Goal: Task Accomplishment & Management: Use online tool/utility

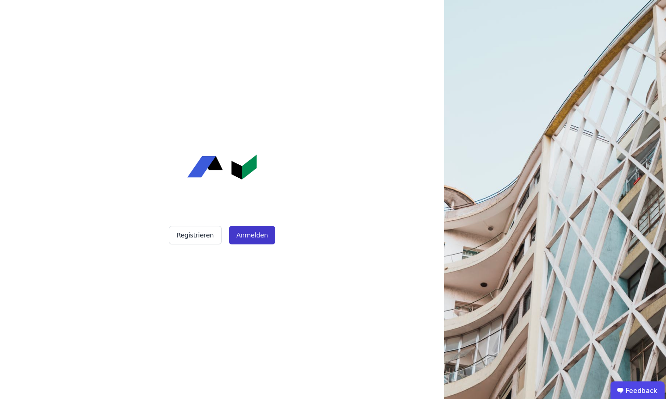
click at [245, 232] on button "Anmelden" at bounding box center [252, 235] width 46 height 19
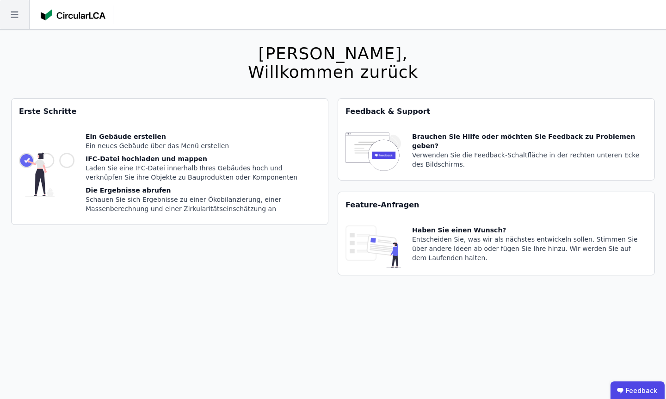
drag, startPoint x: 8, startPoint y: 31, endPoint x: 11, endPoint y: 19, distance: 12.8
click at [8, 31] on div "[PERSON_NAME], Willkommen zurück Sie verwenden derzeit eine Beta-Version. Es kö…" at bounding box center [333, 229] width 666 height 399
click at [11, 19] on icon at bounding box center [14, 14] width 29 height 29
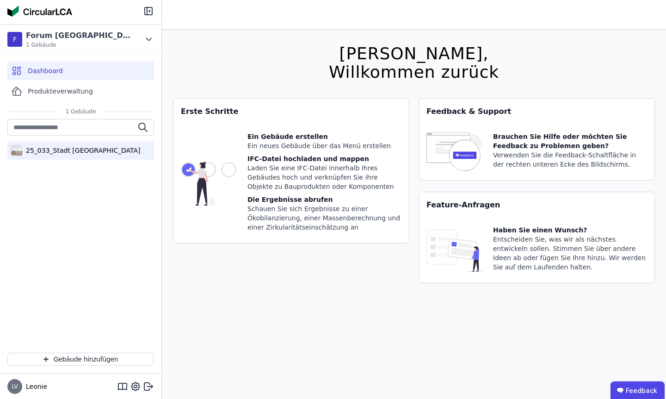
click at [56, 146] on div "25_033_Stadt [GEOGRAPHIC_DATA]" at bounding box center [81, 150] width 118 height 9
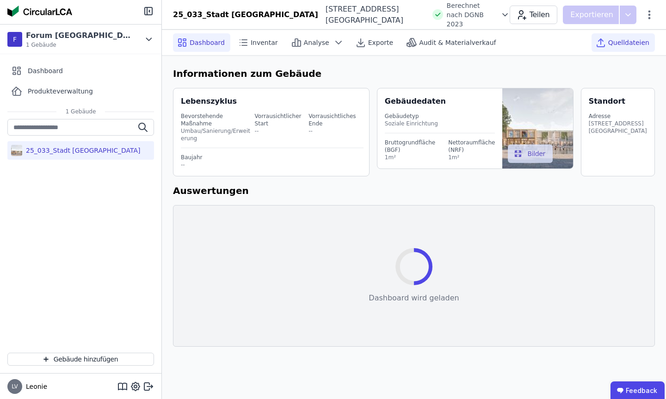
click at [602, 42] on icon at bounding box center [600, 42] width 11 height 11
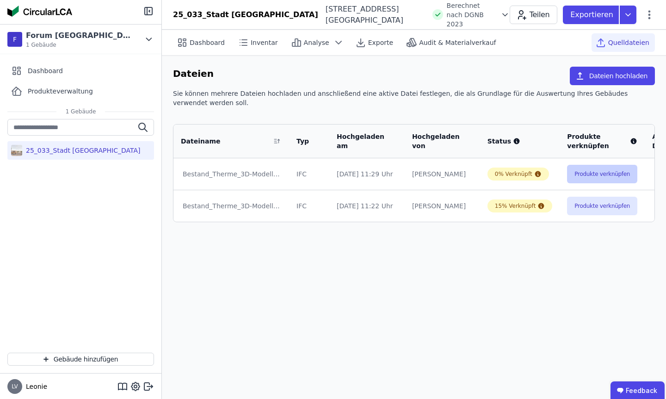
click at [577, 170] on button "Produkte verknüpfen" at bounding box center [602, 174] width 70 height 19
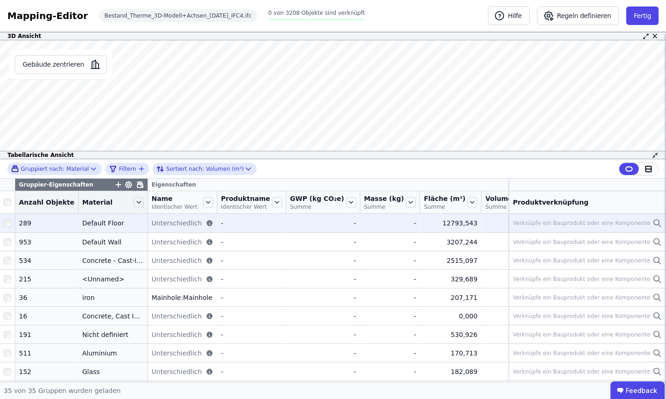
click at [578, 227] on div "Verknüpfe ein Bauprodukt oder eine Komponente" at bounding box center [581, 222] width 137 height 7
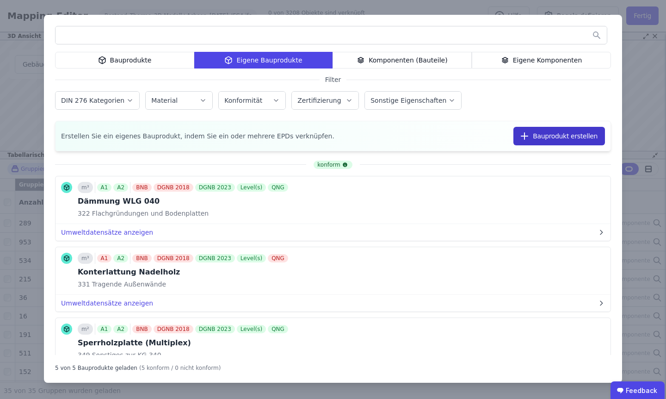
click at [548, 133] on button "Bauprodukt erstellen" at bounding box center [560, 136] width 92 height 19
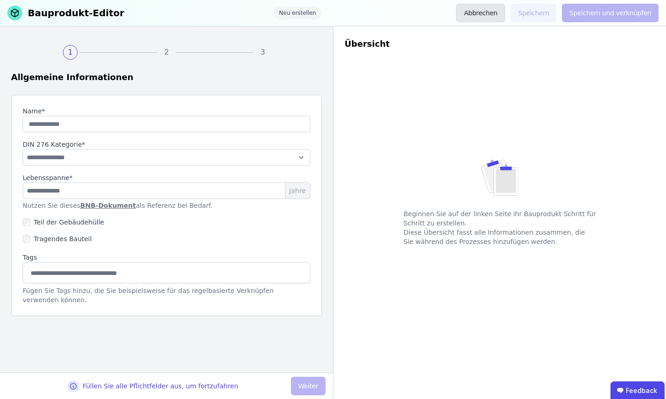
click at [481, 6] on button "Abbrechen" at bounding box center [480, 13] width 49 height 19
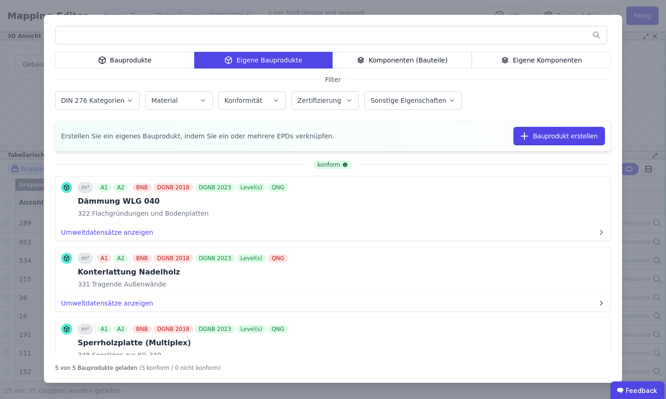
click at [238, 11] on div "Bauprodukte Eigene Bauprodukte Komponenten (Bauteile) Eigene Komponenten Filter…" at bounding box center [333, 199] width 666 height 399
